Goal: Information Seeking & Learning: Find specific fact

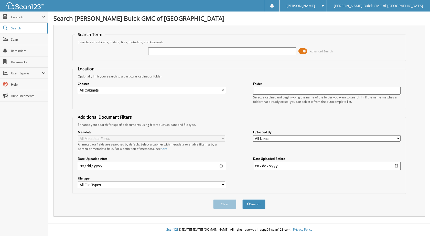
click at [179, 50] on input "text" at bounding box center [222, 51] width 148 height 8
type input "2025-09-08 shuttle"
click at [243, 200] on button "Search" at bounding box center [254, 204] width 23 height 9
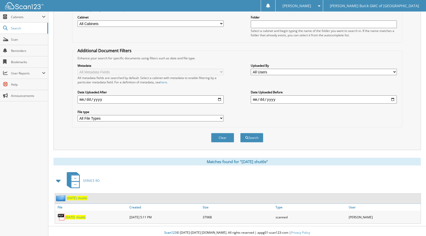
scroll to position [70, 0]
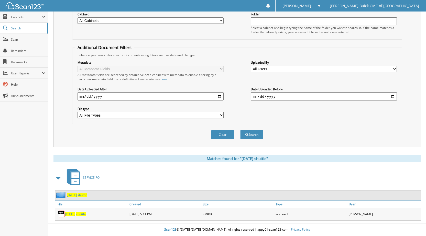
click at [84, 215] on span "shuttle" at bounding box center [81, 214] width 10 height 4
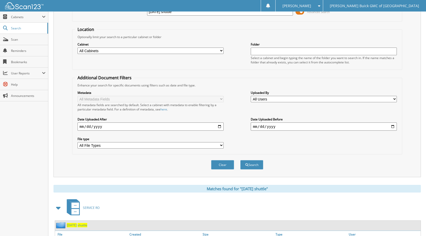
scroll to position [0, 0]
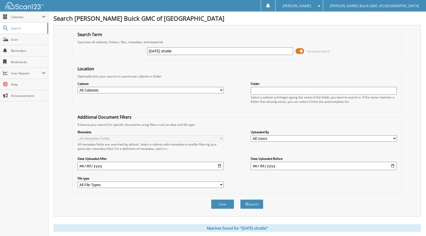
click at [167, 52] on input "2025-09-08 shuttle" at bounding box center [220, 51] width 146 height 8
type input "2025-09-04 shuttle"
click at [241, 200] on button "Search" at bounding box center [252, 204] width 23 height 9
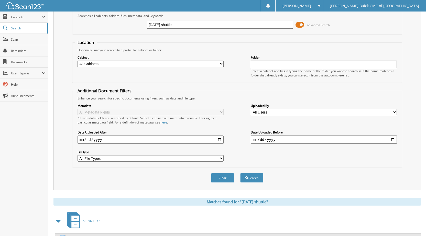
scroll to position [70, 0]
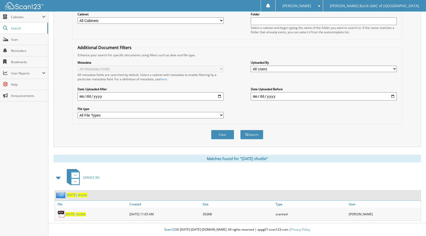
click at [84, 215] on span "shuttle" at bounding box center [81, 214] width 10 height 4
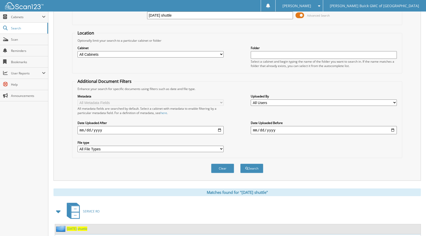
scroll to position [0, 0]
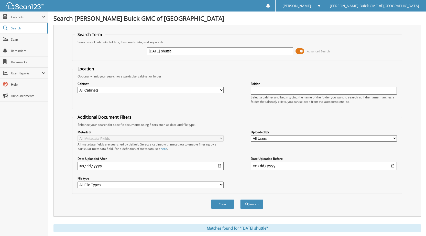
click at [167, 50] on input "[DATE] shuttle" at bounding box center [220, 51] width 146 height 8
type input "2025-09-10 shuttle"
click at [241, 200] on button "Search" at bounding box center [252, 204] width 23 height 9
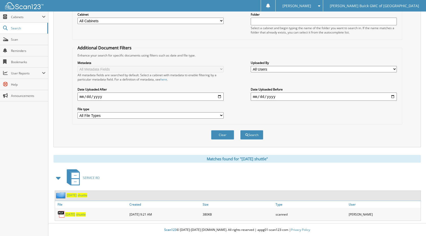
scroll to position [70, 0]
click at [86, 214] on span "shuttle" at bounding box center [81, 214] width 10 height 4
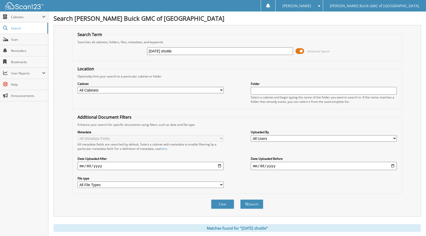
click at [167, 51] on input "2025-09-10 shuttle" at bounding box center [220, 51] width 146 height 8
type input "2025-09-11 shuttle"
click at [241, 200] on button "Search" at bounding box center [252, 204] width 23 height 9
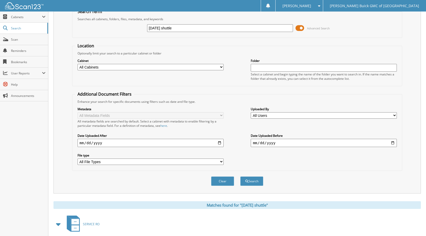
scroll to position [70, 0]
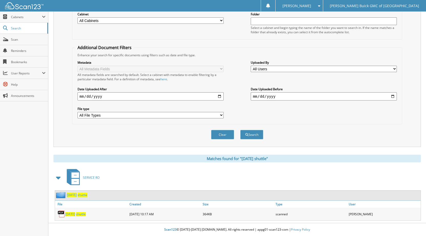
click at [75, 214] on span "2025-09-11" at bounding box center [70, 214] width 10 height 4
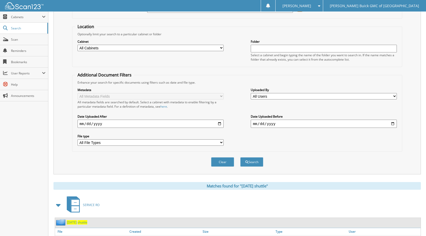
scroll to position [0, 0]
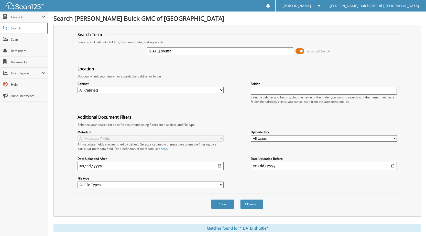
click at [167, 51] on input "2025-09-11 shuttle" at bounding box center [220, 51] width 146 height 8
type input "[DATE] shuttle"
click at [241, 200] on button "Search" at bounding box center [252, 204] width 23 height 9
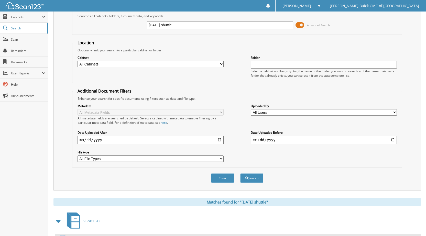
scroll to position [70, 0]
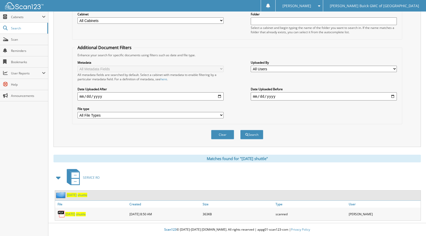
click at [75, 214] on span "[DATE]" at bounding box center [70, 214] width 10 height 4
